Goal: Information Seeking & Learning: Find specific fact

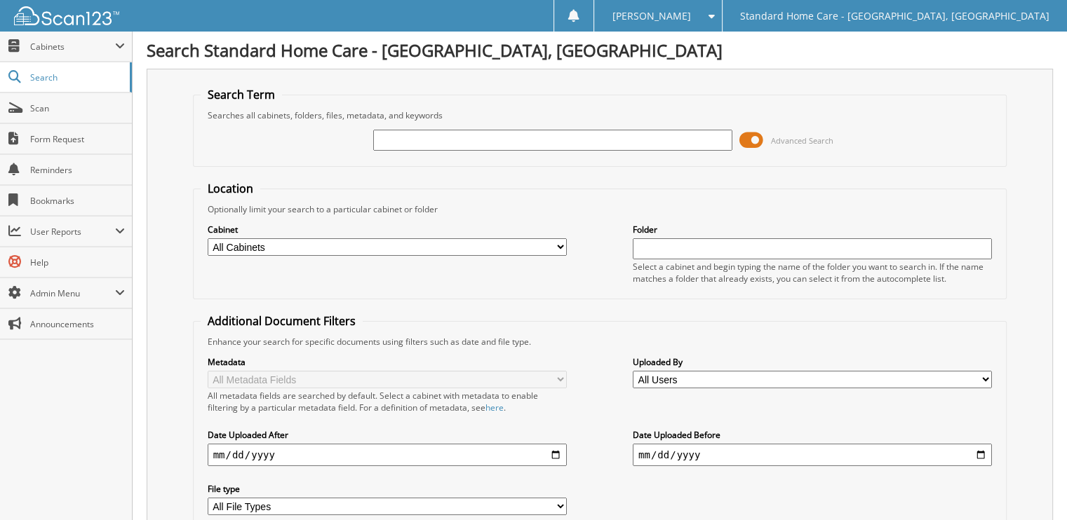
click at [408, 124] on div "Advanced Search" at bounding box center [600, 140] width 799 height 38
click at [420, 140] on input "text" at bounding box center [552, 140] width 359 height 21
type input "beltra"
drag, startPoint x: 407, startPoint y: 130, endPoint x: 257, endPoint y: 97, distance: 153.7
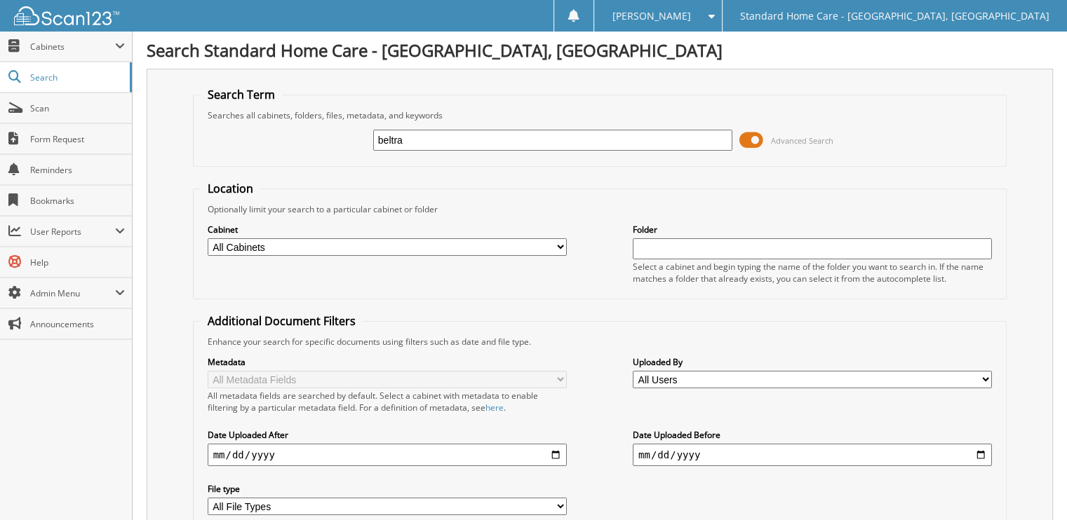
click at [258, 107] on fieldset "Search Term Searches all cabinets, folders, files, metadata, and keywords beltr…" at bounding box center [600, 127] width 814 height 80
type input "[PERSON_NAME]"
